Goal: Navigation & Orientation: Find specific page/section

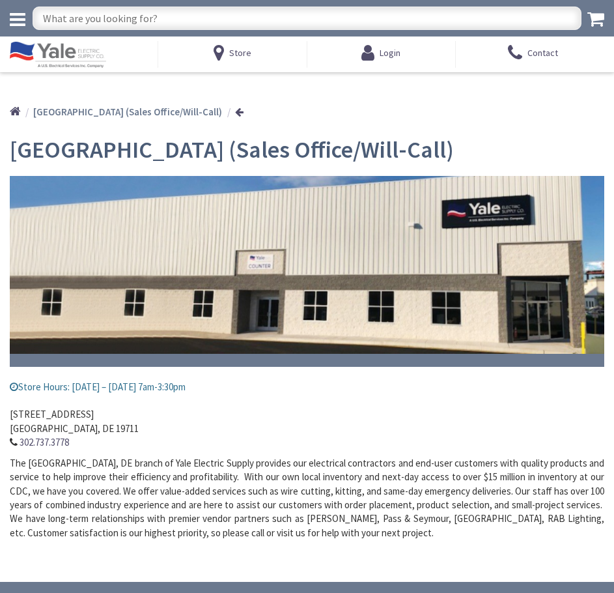
type input "[GEOGRAPHIC_DATA], [GEOGRAPHIC_DATA]"
click at [242, 51] on span "Store" at bounding box center [240, 53] width 22 height 12
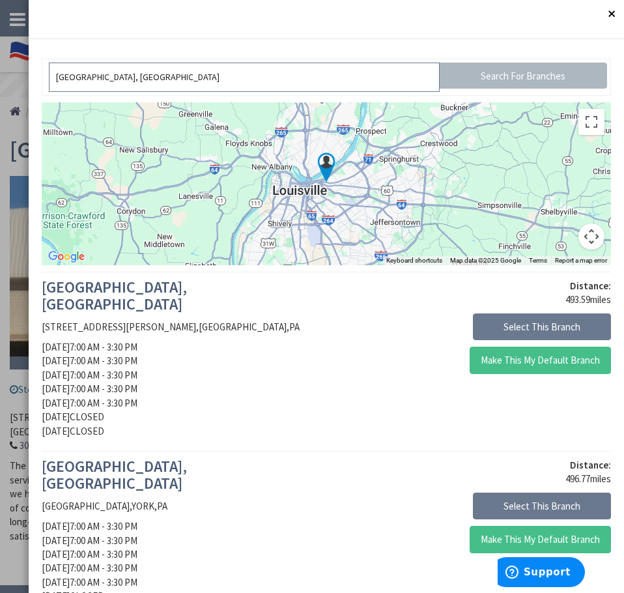
drag, startPoint x: 221, startPoint y: 77, endPoint x: 38, endPoint y: 89, distance: 183.4
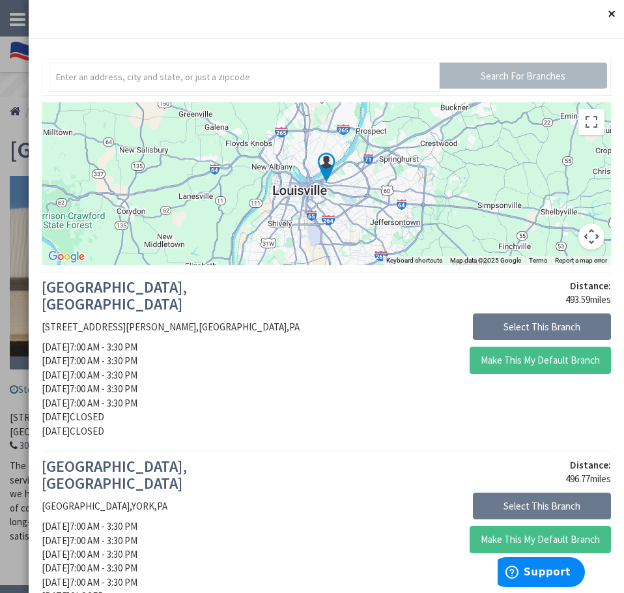
click at [599, 15] on button "Close" at bounding box center [611, 13] width 26 height 26
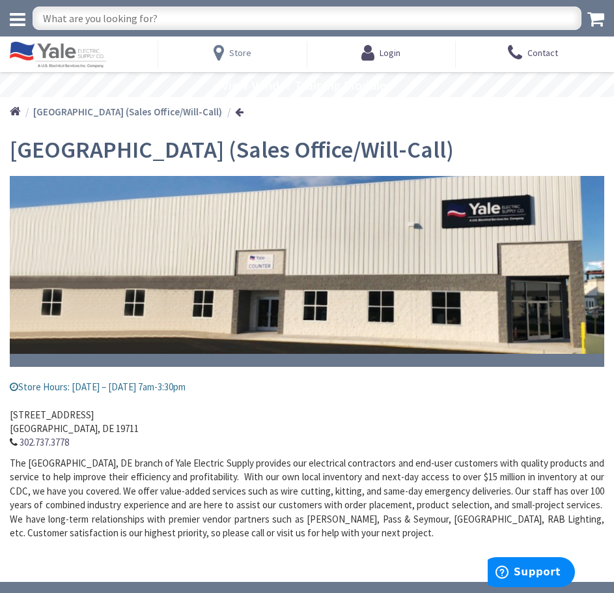
click at [241, 54] on span "Store" at bounding box center [240, 53] width 22 height 12
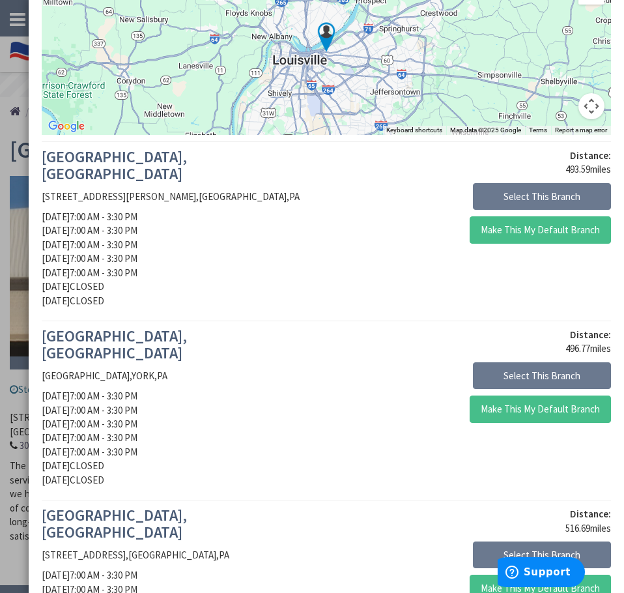
scroll to position [195, 0]
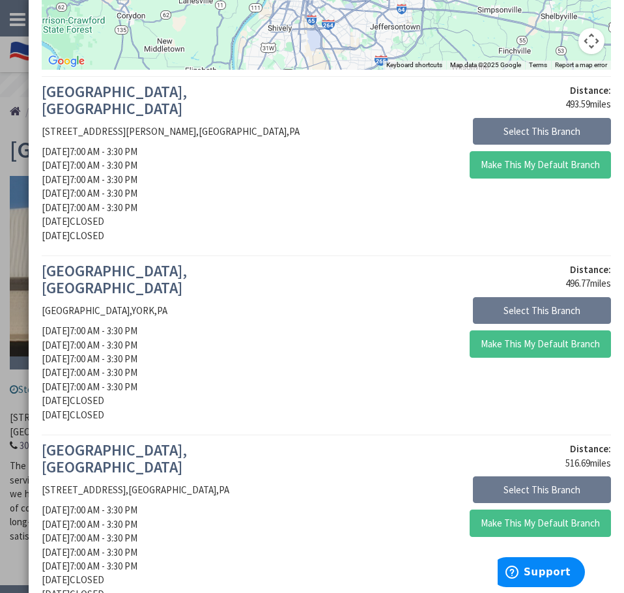
drag, startPoint x: 541, startPoint y: 130, endPoint x: 267, endPoint y: 147, distance: 274.1
click at [267, 148] on div "[GEOGRAPHIC_DATA], [GEOGRAPHIC_DATA] [STREET_ADDRESS][PERSON_NAME] [DATE] 7:00 …" at bounding box center [179, 165] width 294 height 165
click at [494, 127] on button "Select This Branch" at bounding box center [542, 131] width 138 height 27
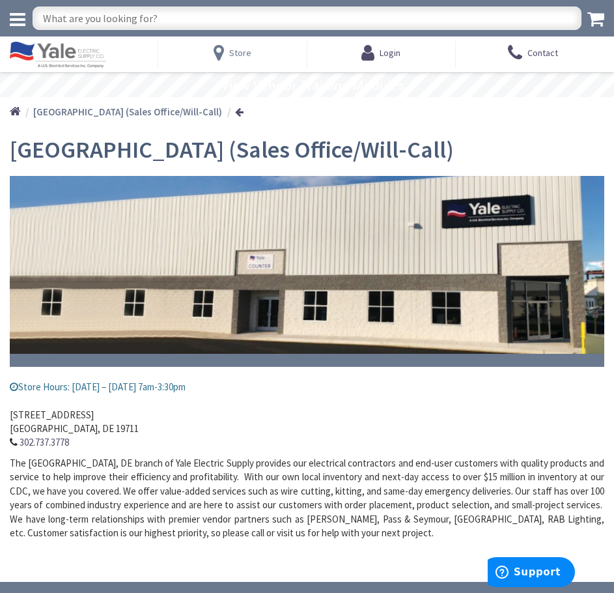
click at [243, 53] on span "Store" at bounding box center [240, 53] width 22 height 12
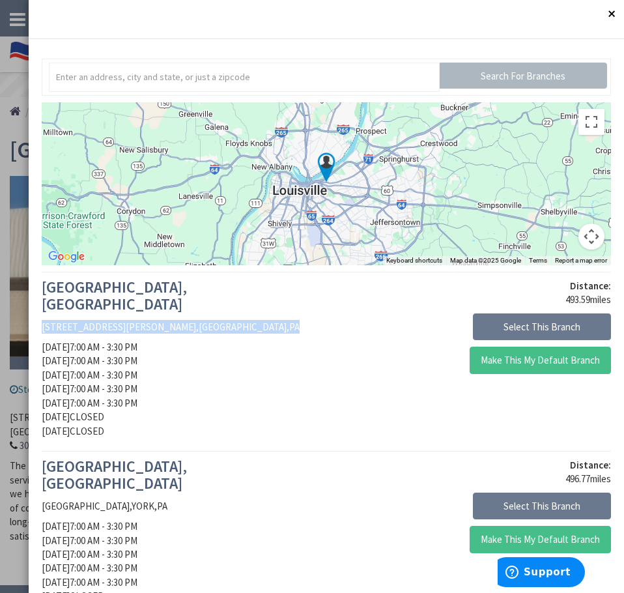
drag, startPoint x: 42, startPoint y: 308, endPoint x: 209, endPoint y: 308, distance: 166.8
click at [209, 320] on p "[STREET_ADDRESS][PERSON_NAME]" at bounding box center [179, 327] width 275 height 14
